Goal: Complete application form

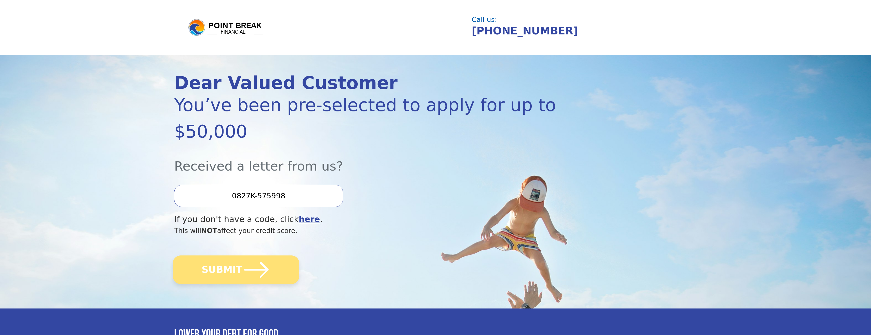
click at [276, 255] on button "SUBMIT" at bounding box center [236, 269] width 126 height 29
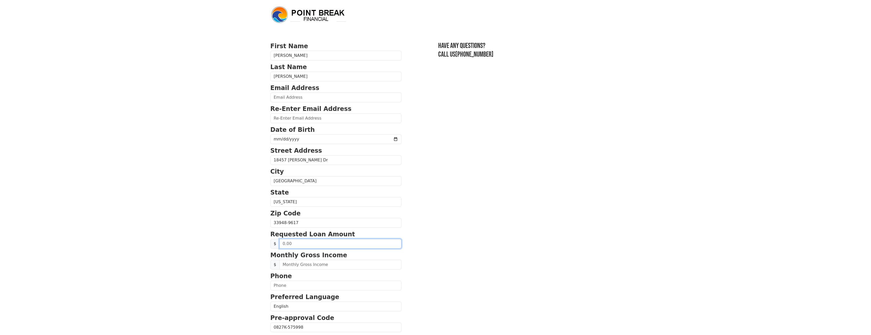
click at [323, 244] on input "text" at bounding box center [340, 244] width 122 height 10
type input "50,000.00"
click at [326, 265] on input "text" at bounding box center [340, 265] width 122 height 10
click at [285, 241] on input "50,000.00" at bounding box center [340, 244] width 122 height 10
click at [302, 263] on input "text" at bounding box center [340, 265] width 122 height 10
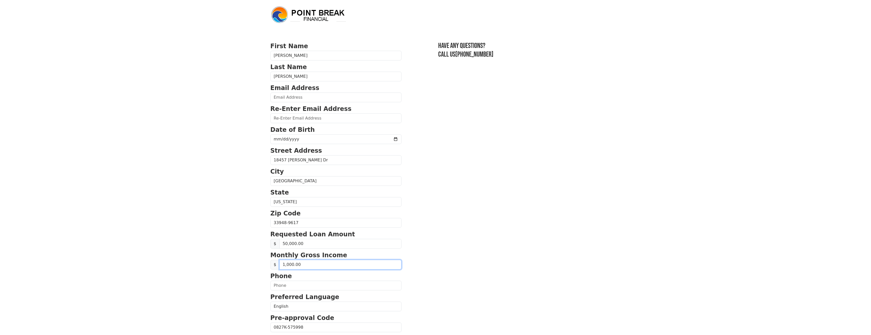
type input "10,000.00"
click at [277, 285] on input "text" at bounding box center [335, 286] width 131 height 10
type input "[PHONE_NUMBER]"
click at [252, 290] on body "First Name [PERSON_NAME] Last Name [PERSON_NAME] Email Address Re-Enter Email A…" at bounding box center [435, 167] width 871 height 335
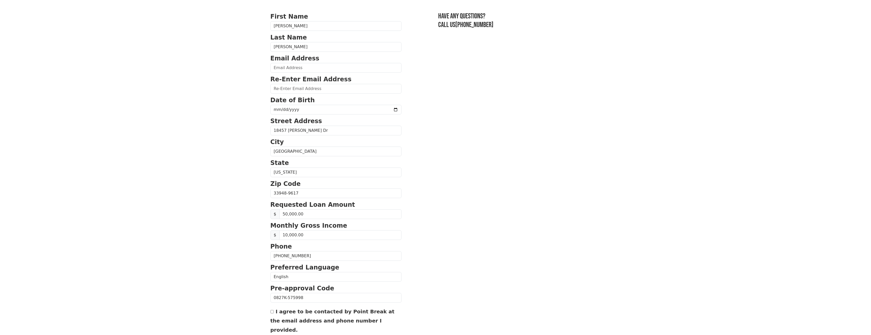
scroll to position [51, 0]
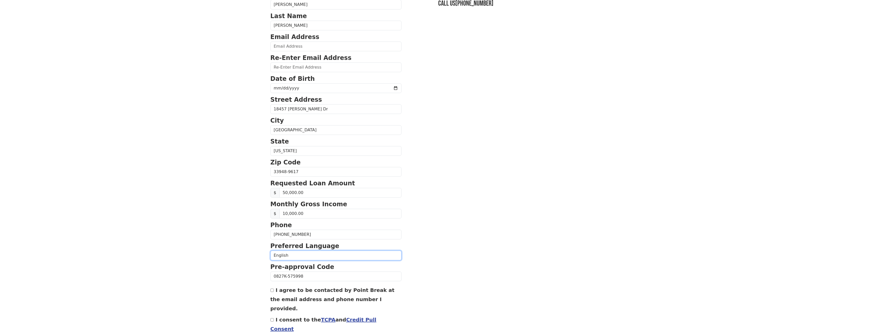
click at [294, 256] on select "English Spanish" at bounding box center [335, 256] width 131 height 10
select select "Spanish"
click at [270, 251] on select "English Spanish" at bounding box center [335, 256] width 131 height 10
drag, startPoint x: 302, startPoint y: 236, endPoint x: 294, endPoint y: 235, distance: 7.7
click at [294, 235] on input "[PHONE_NUMBER]" at bounding box center [335, 235] width 131 height 10
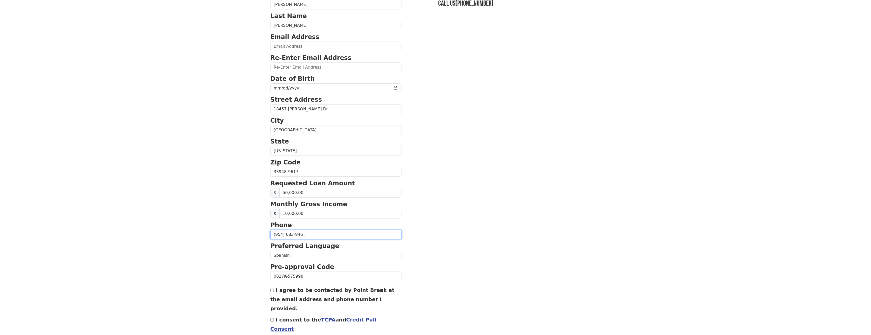
type input "[PHONE_NUMBER]"
